Goal: Task Accomplishment & Management: Use online tool/utility

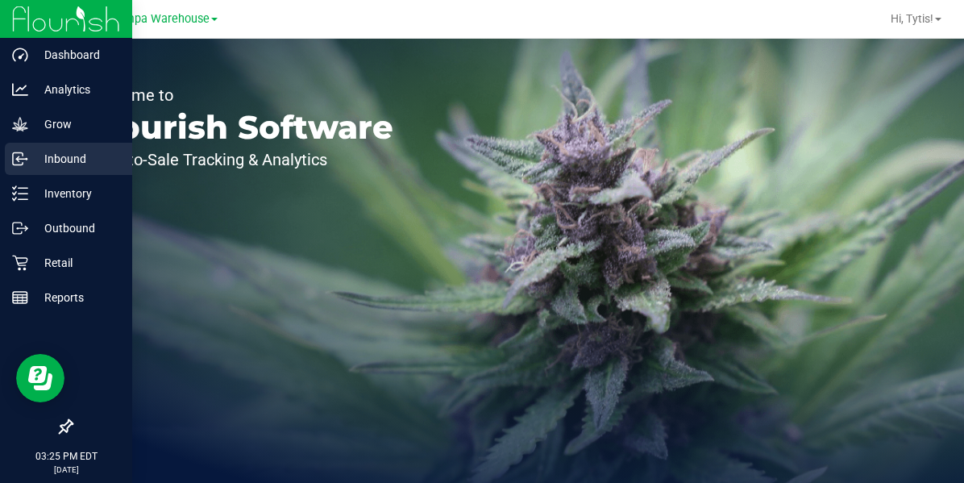
click at [26, 158] on circle at bounding box center [26, 159] width 2 height 2
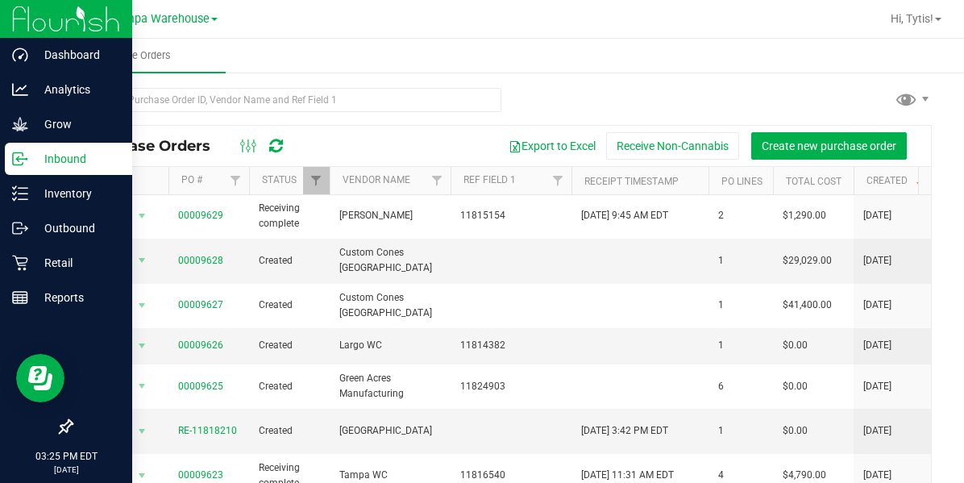
scroll to position [117, 0]
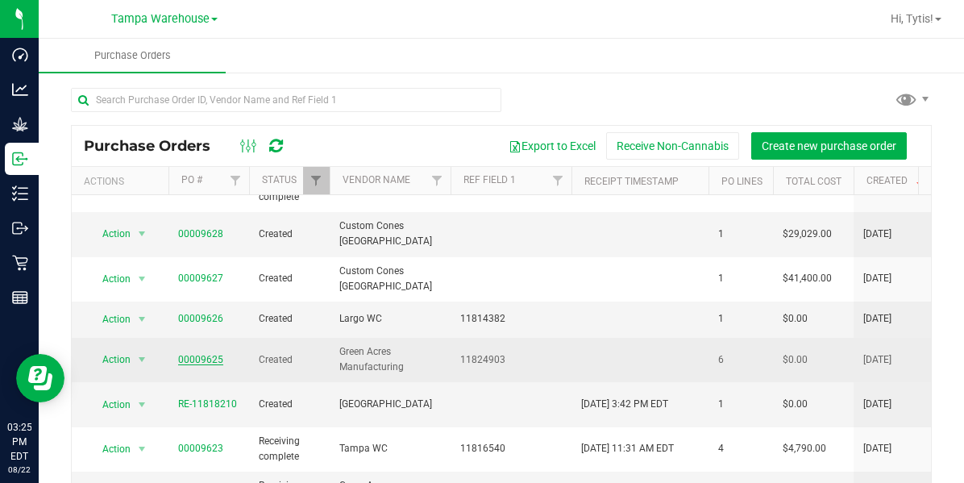
click at [209, 354] on link "00009625" at bounding box center [200, 359] width 45 height 11
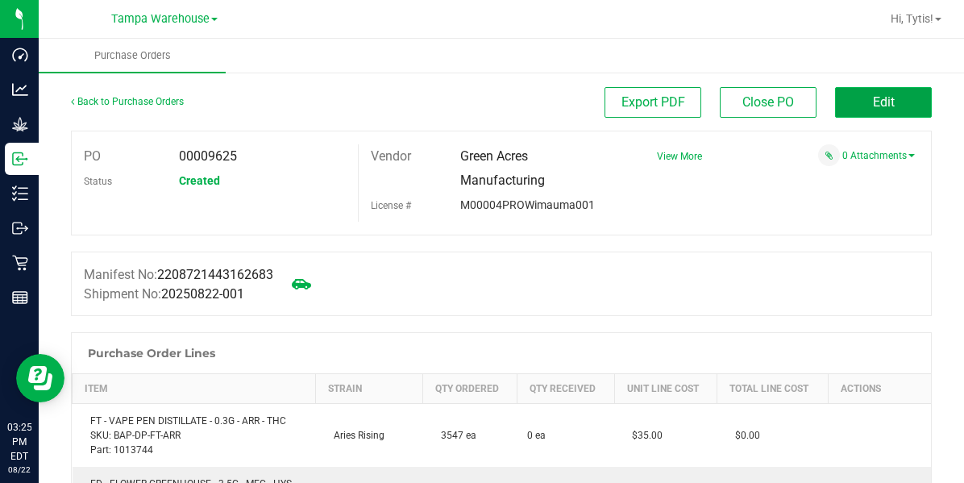
click at [883, 89] on button "Edit" at bounding box center [883, 102] width 97 height 31
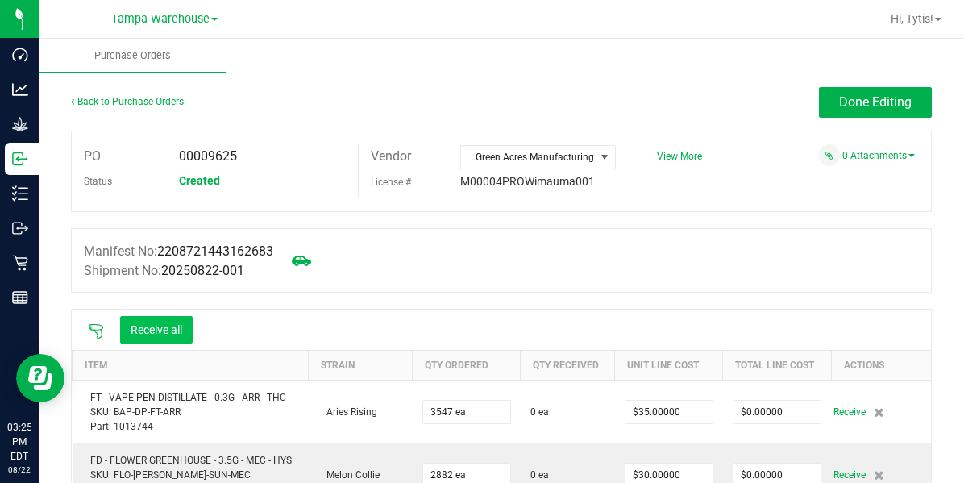
click at [177, 339] on button "Receive all" at bounding box center [156, 329] width 73 height 27
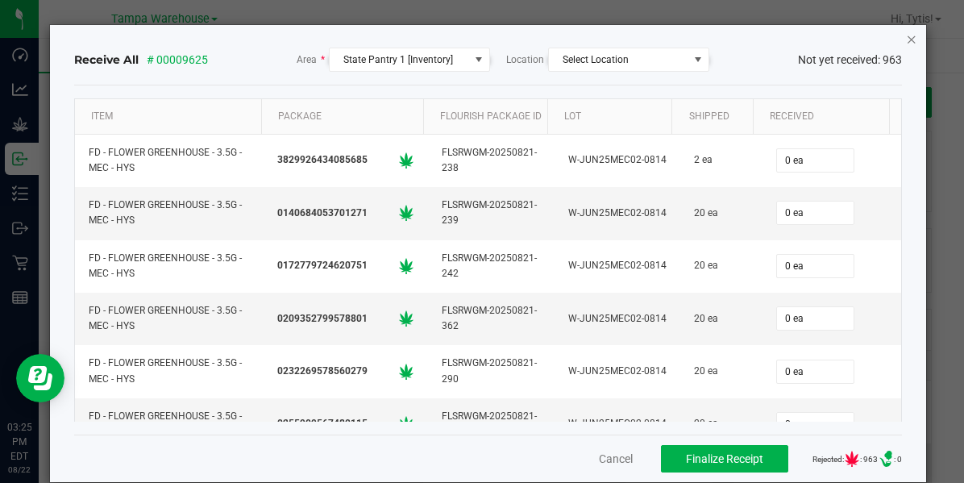
click at [906, 35] on icon "Close" at bounding box center [911, 38] width 11 height 19
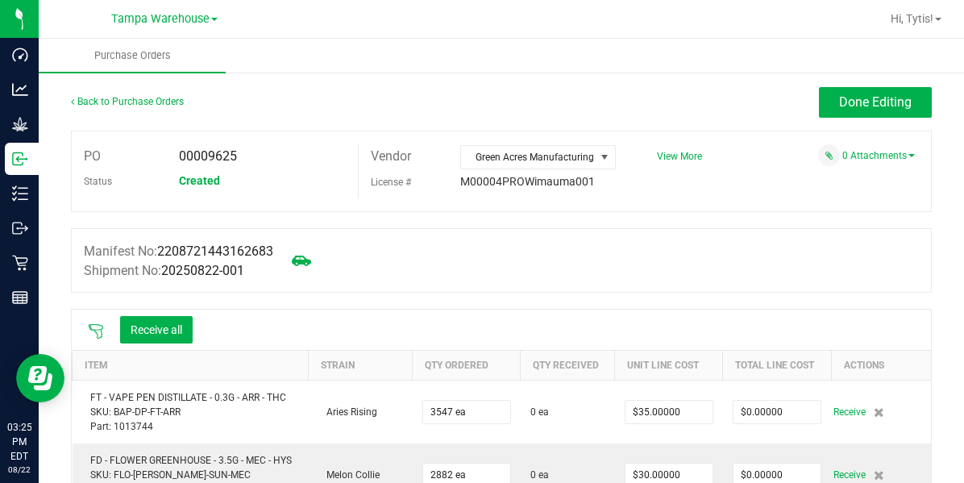
click at [98, 334] on icon at bounding box center [96, 331] width 16 height 16
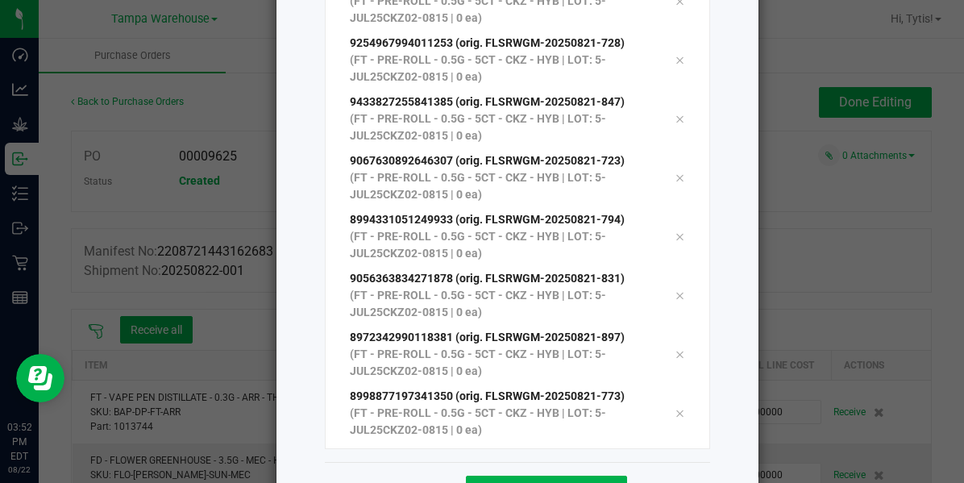
scroll to position [256, 0]
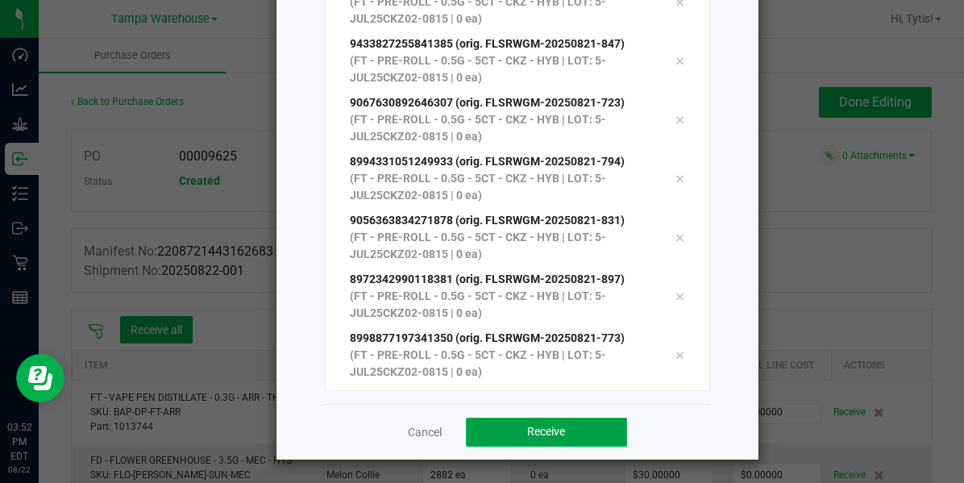
click at [517, 428] on button "Receive" at bounding box center [546, 431] width 161 height 29
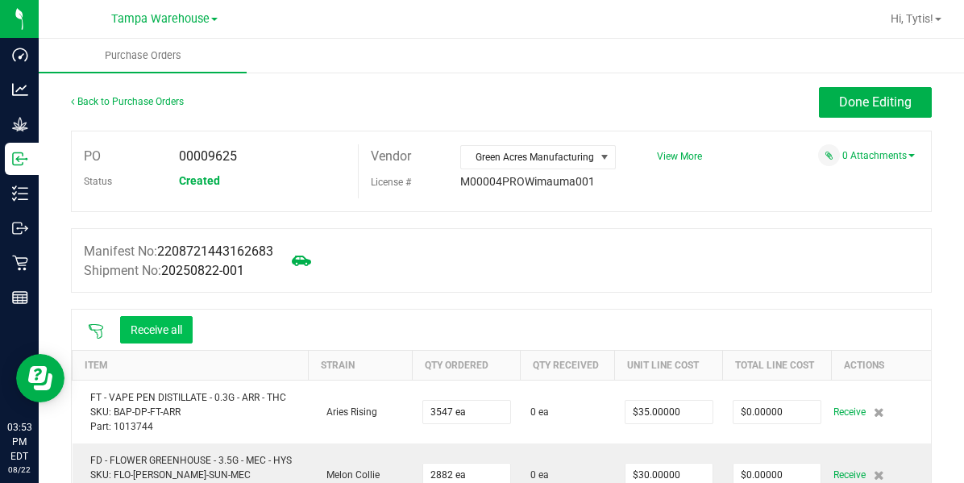
click at [160, 340] on button "Receive all" at bounding box center [156, 329] width 73 height 27
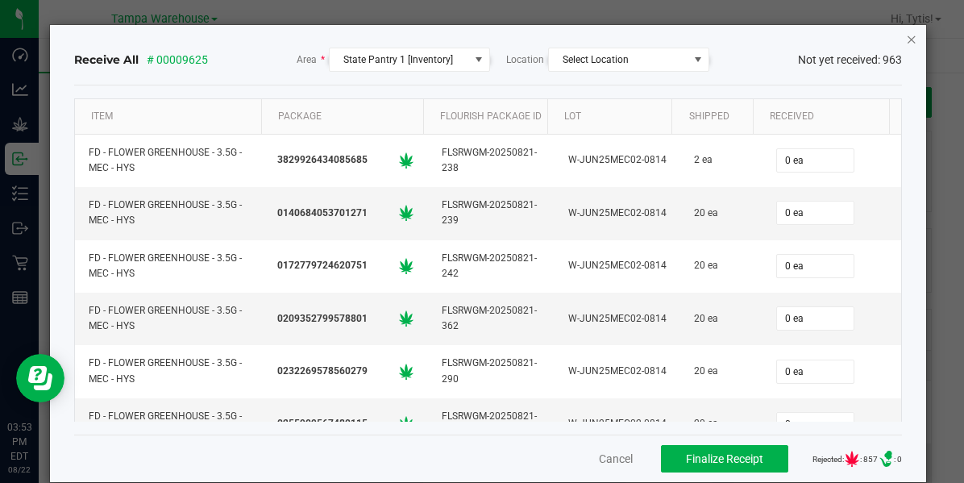
click at [906, 42] on icon "Close" at bounding box center [911, 38] width 11 height 19
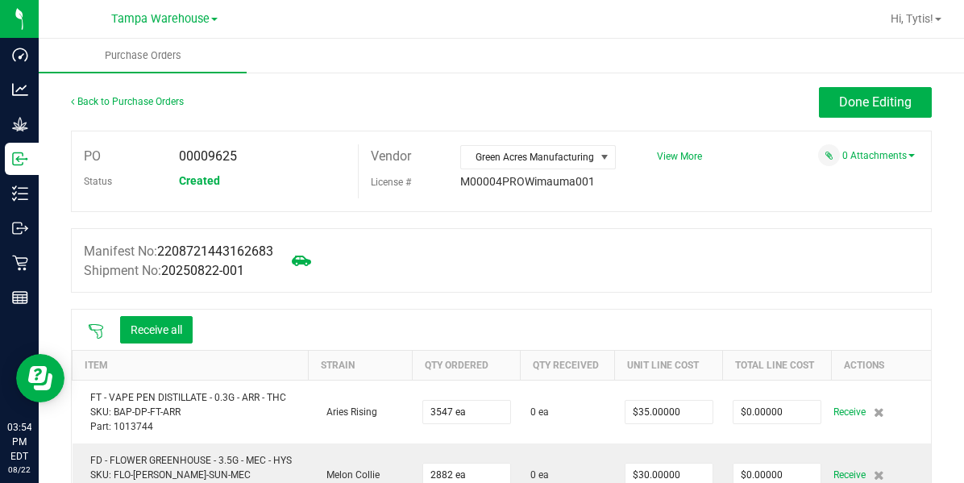
click at [98, 332] on icon at bounding box center [96, 331] width 16 height 16
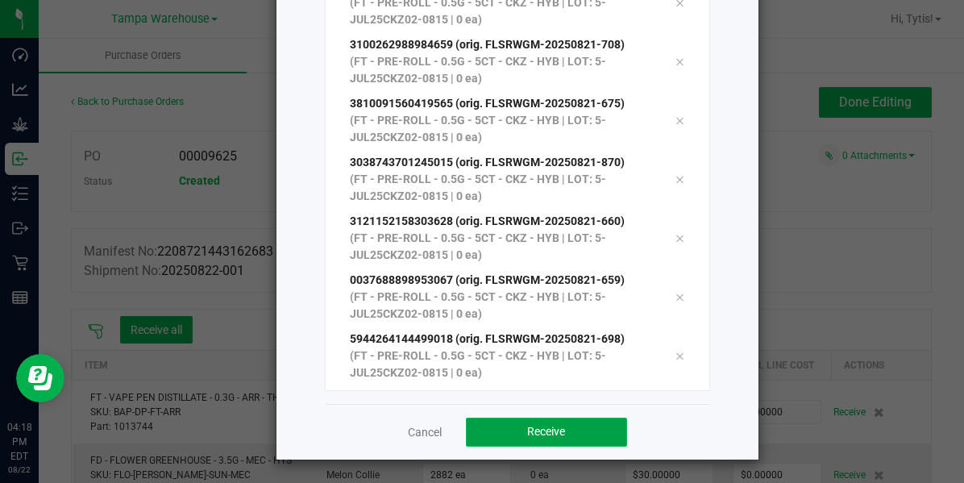
click at [532, 443] on button "Receive" at bounding box center [546, 431] width 161 height 29
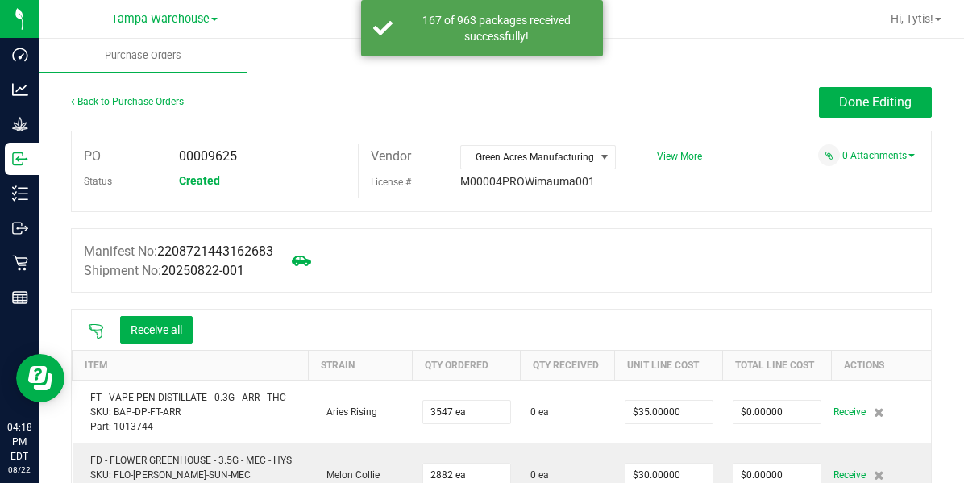
click at [102, 330] on icon at bounding box center [96, 331] width 16 height 16
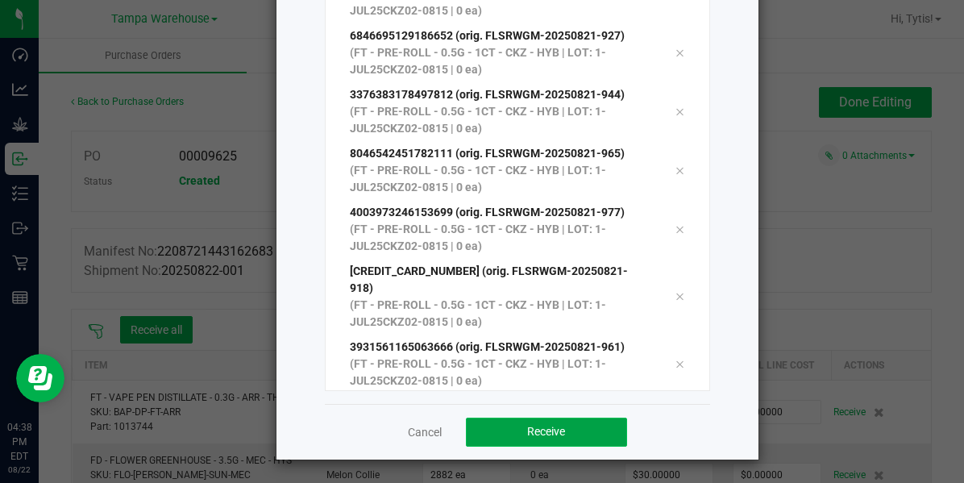
click at [513, 438] on button "Receive" at bounding box center [546, 431] width 161 height 29
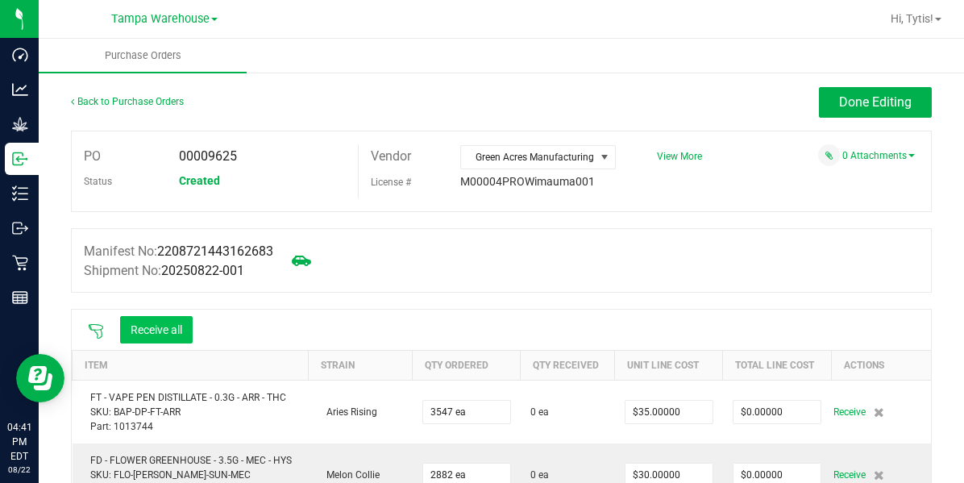
click at [166, 342] on button "Receive all" at bounding box center [156, 329] width 73 height 27
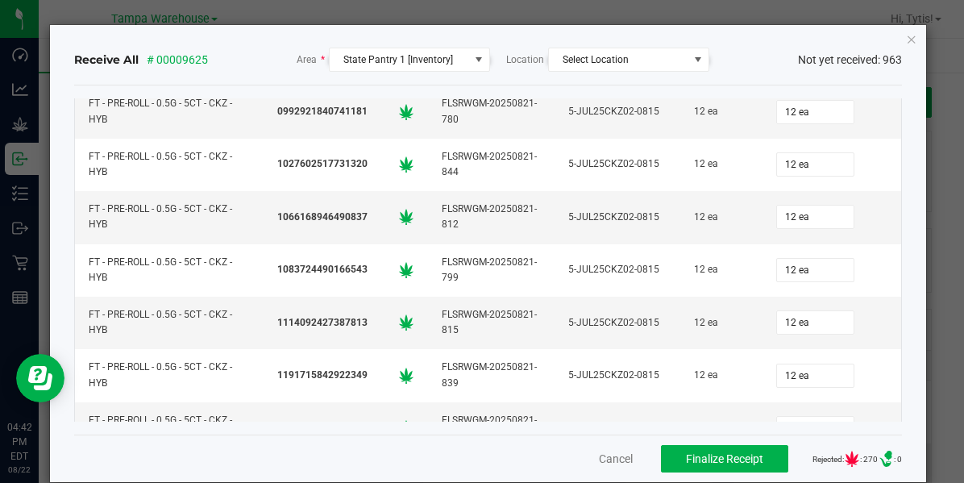
scroll to position [21398, 0]
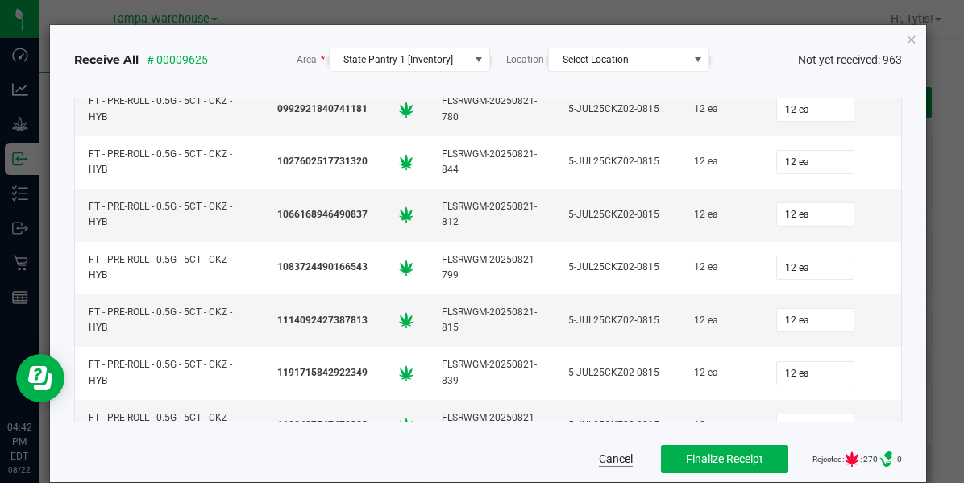
click at [599, 461] on button "Cancel" at bounding box center [616, 458] width 34 height 16
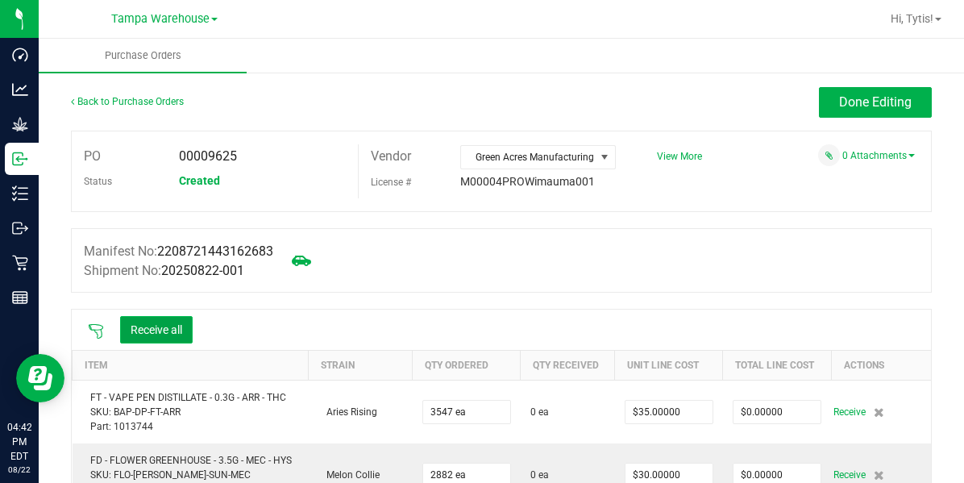
click at [146, 336] on button "Receive all" at bounding box center [156, 329] width 73 height 27
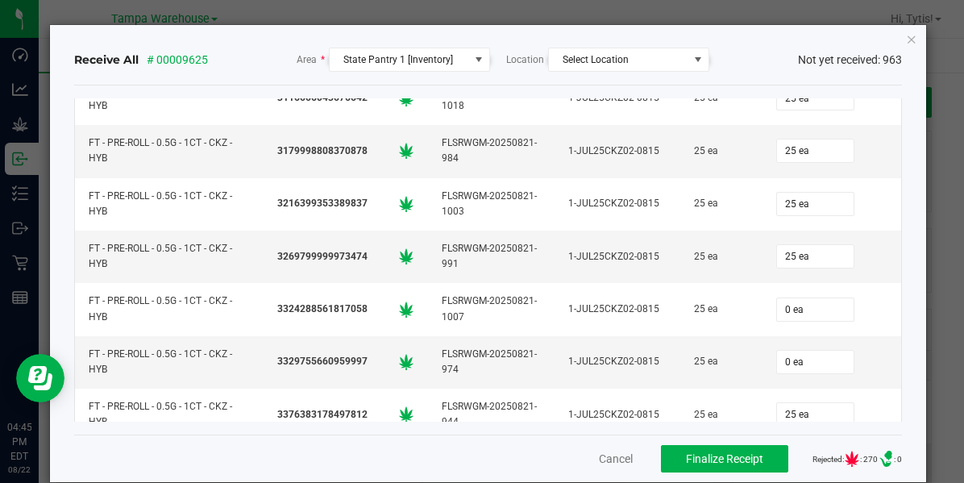
scroll to position [15963, 0]
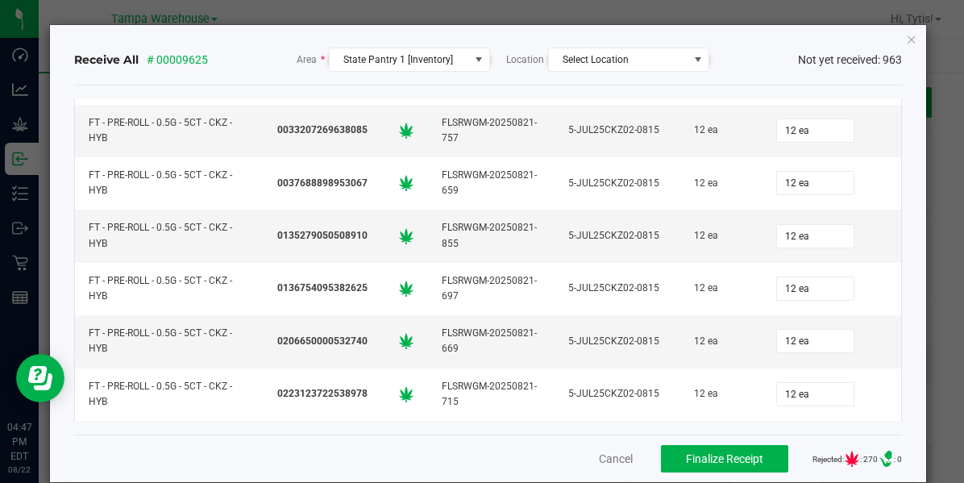
scroll to position [19924, 0]
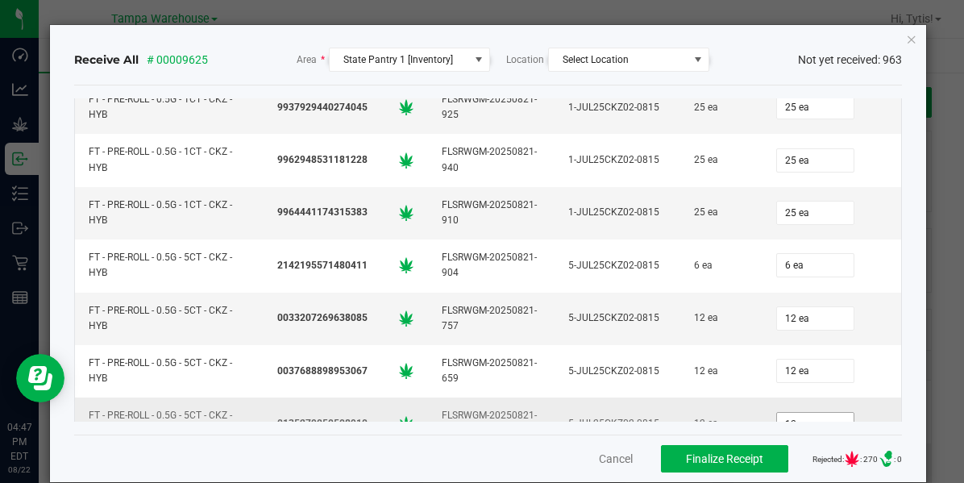
click at [795, 413] on input "12 ea" at bounding box center [815, 424] width 77 height 23
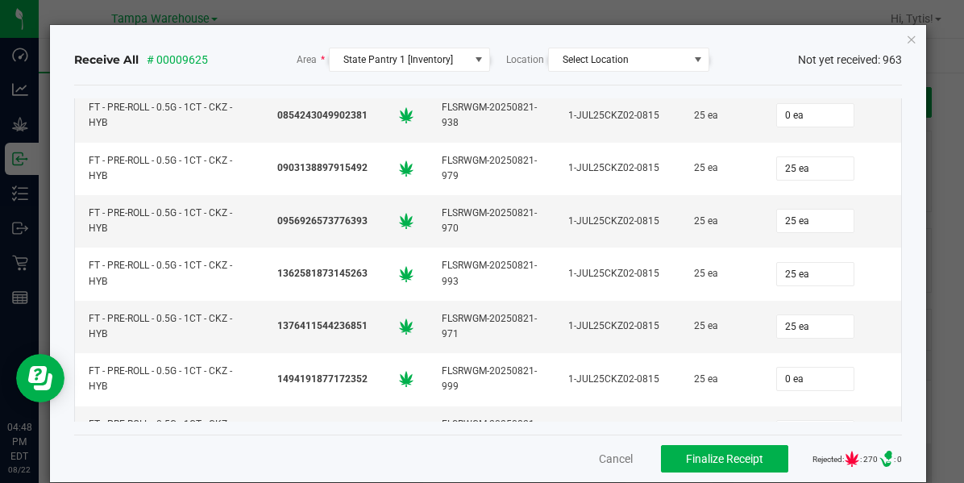
scroll to position [14790, 0]
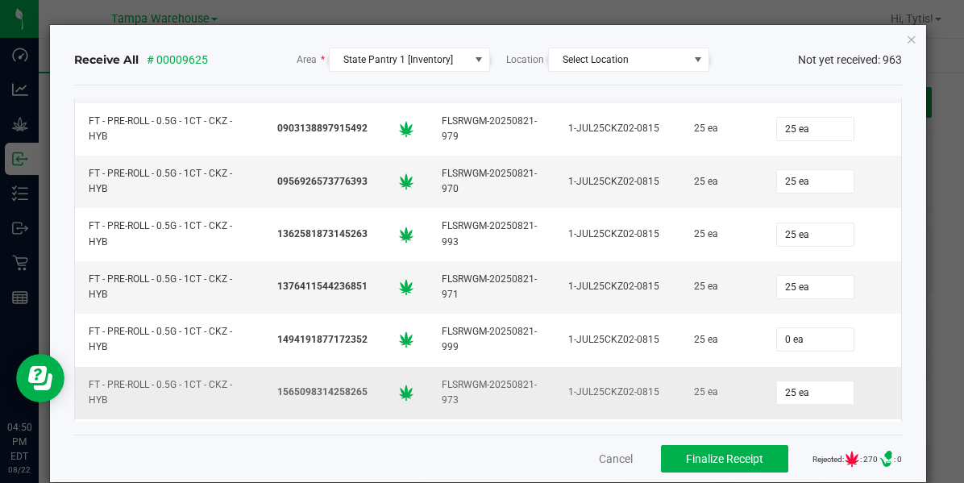
type input "12 ea"
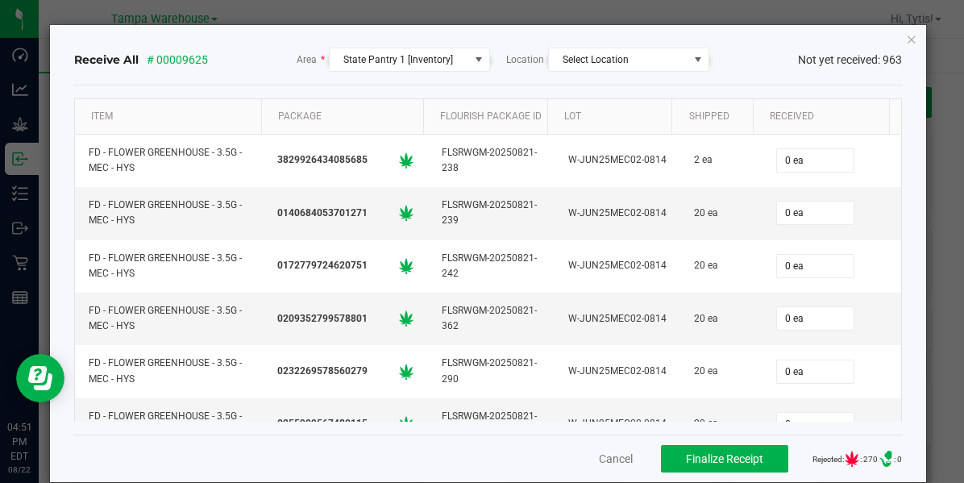
scroll to position [14790, 0]
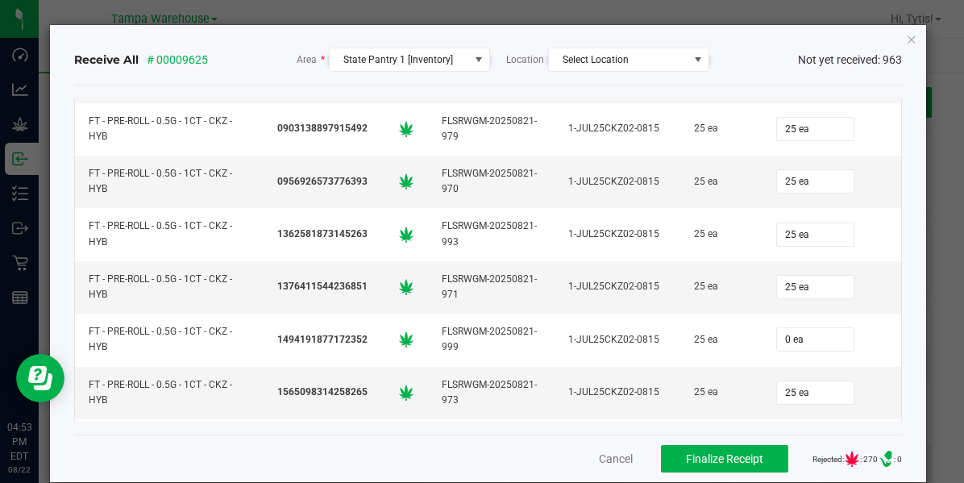
type input "12"
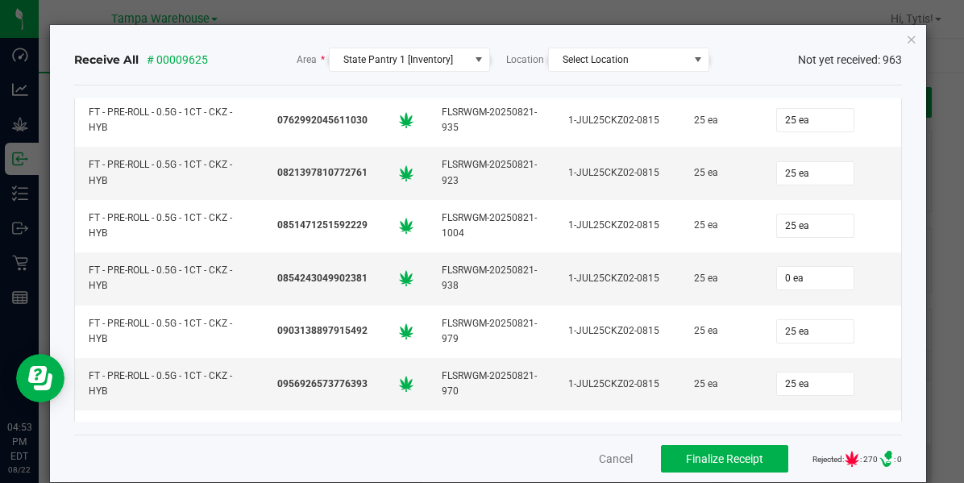
scroll to position [14493, 0]
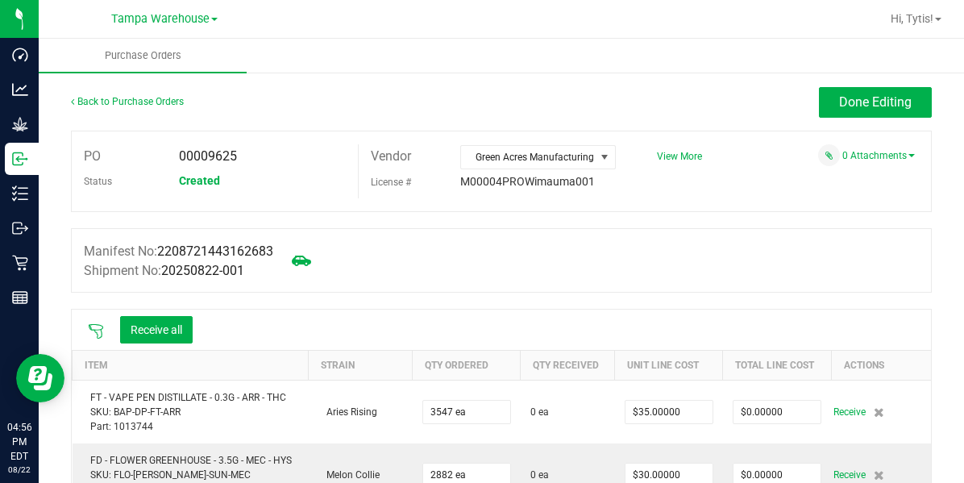
click at [97, 338] on icon at bounding box center [96, 331] width 16 height 16
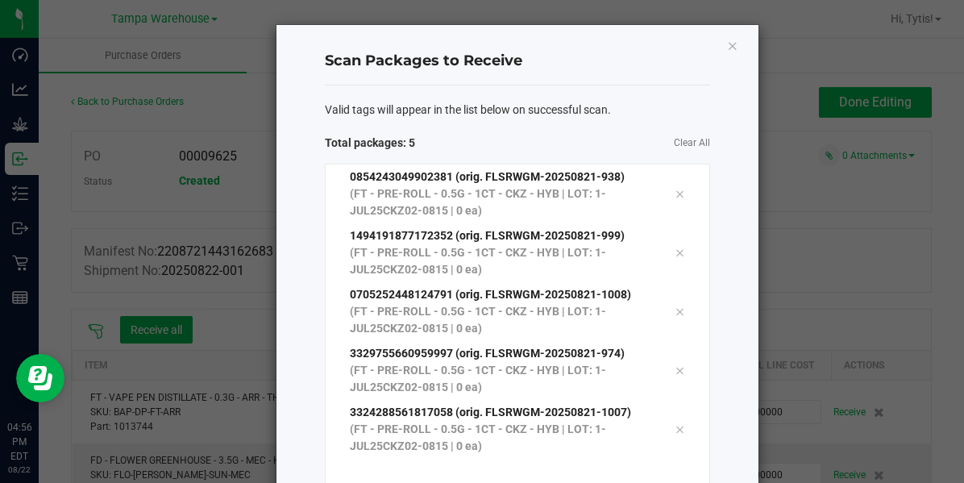
scroll to position [108, 0]
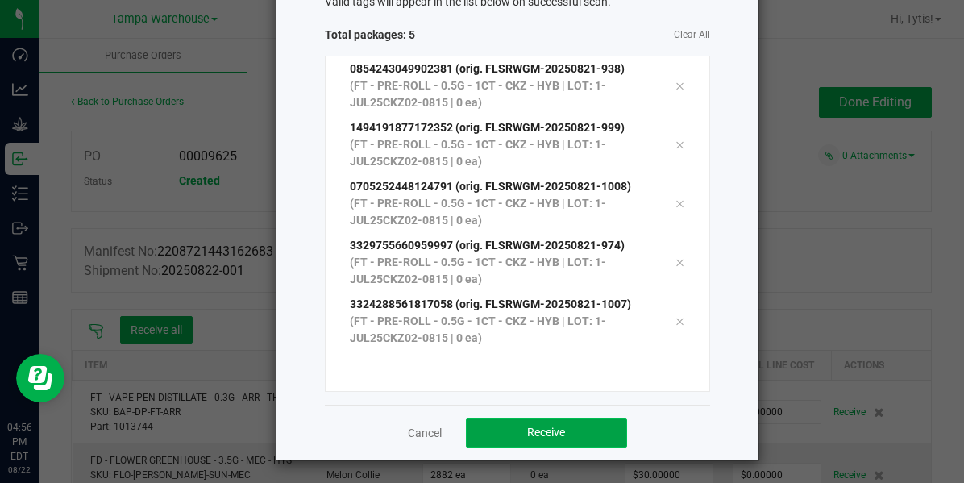
click at [534, 428] on span "Receive" at bounding box center [546, 432] width 38 height 13
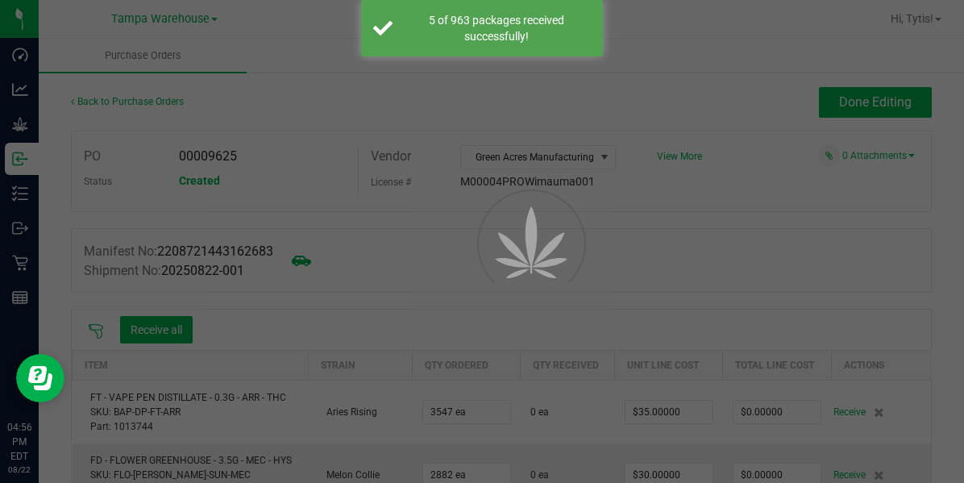
click at [177, 358] on div at bounding box center [482, 241] width 964 height 483
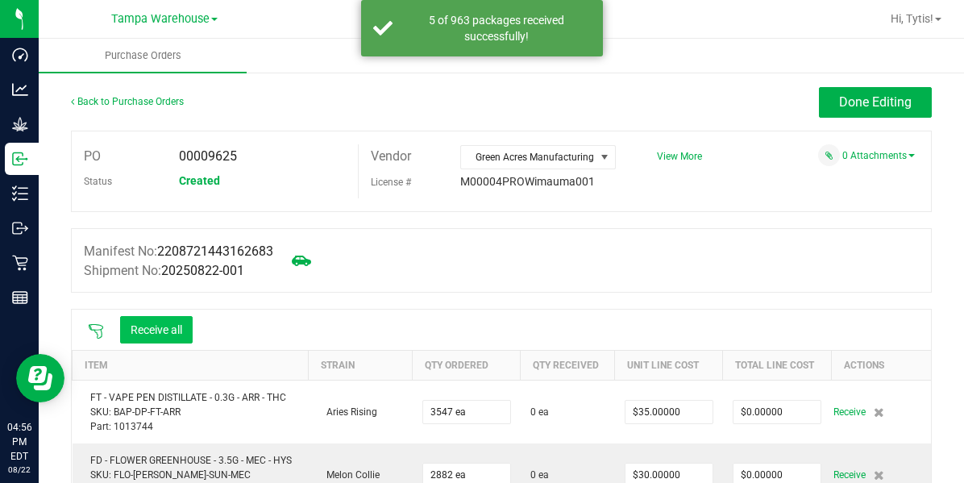
click at [163, 332] on button "Receive all" at bounding box center [156, 329] width 73 height 27
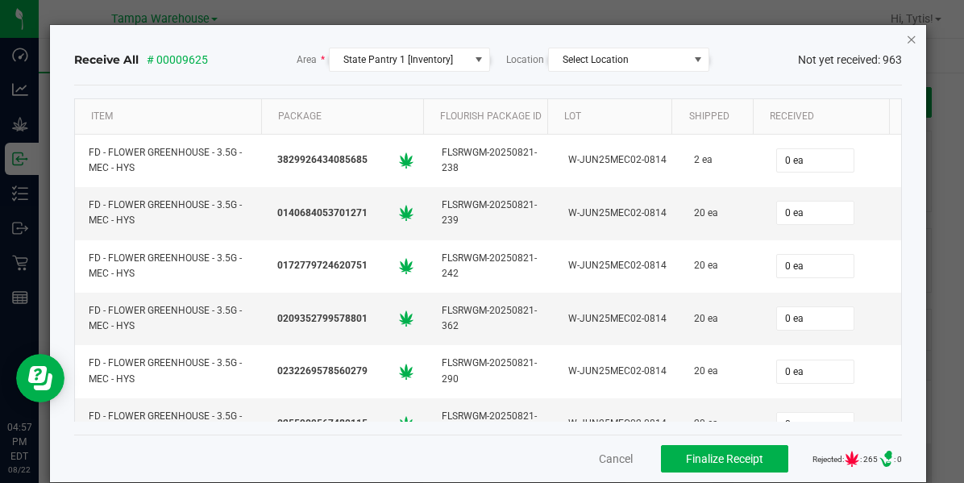
click at [906, 38] on icon "Close" at bounding box center [911, 38] width 11 height 19
